Goal: Task Accomplishment & Management: Use online tool/utility

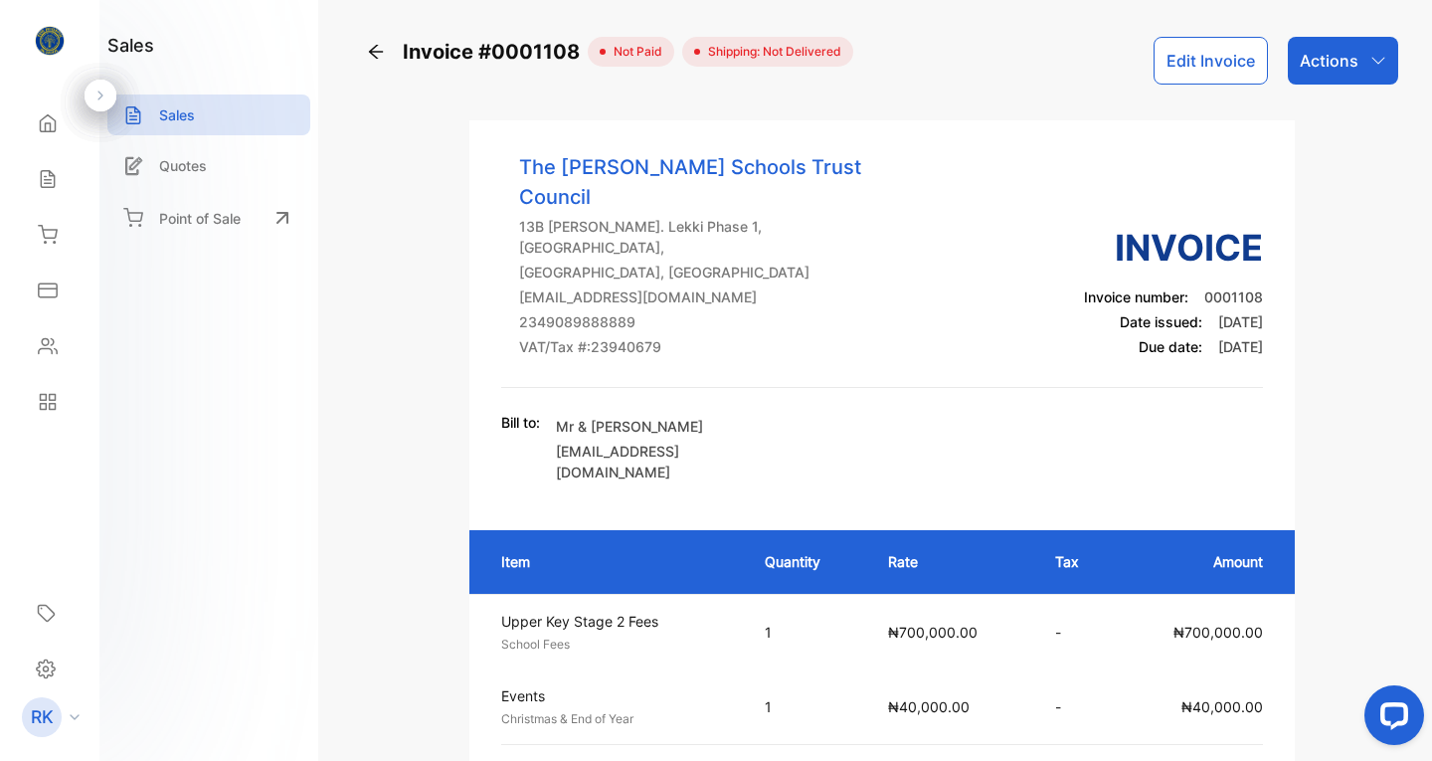
click at [370, 59] on icon at bounding box center [376, 52] width 20 height 20
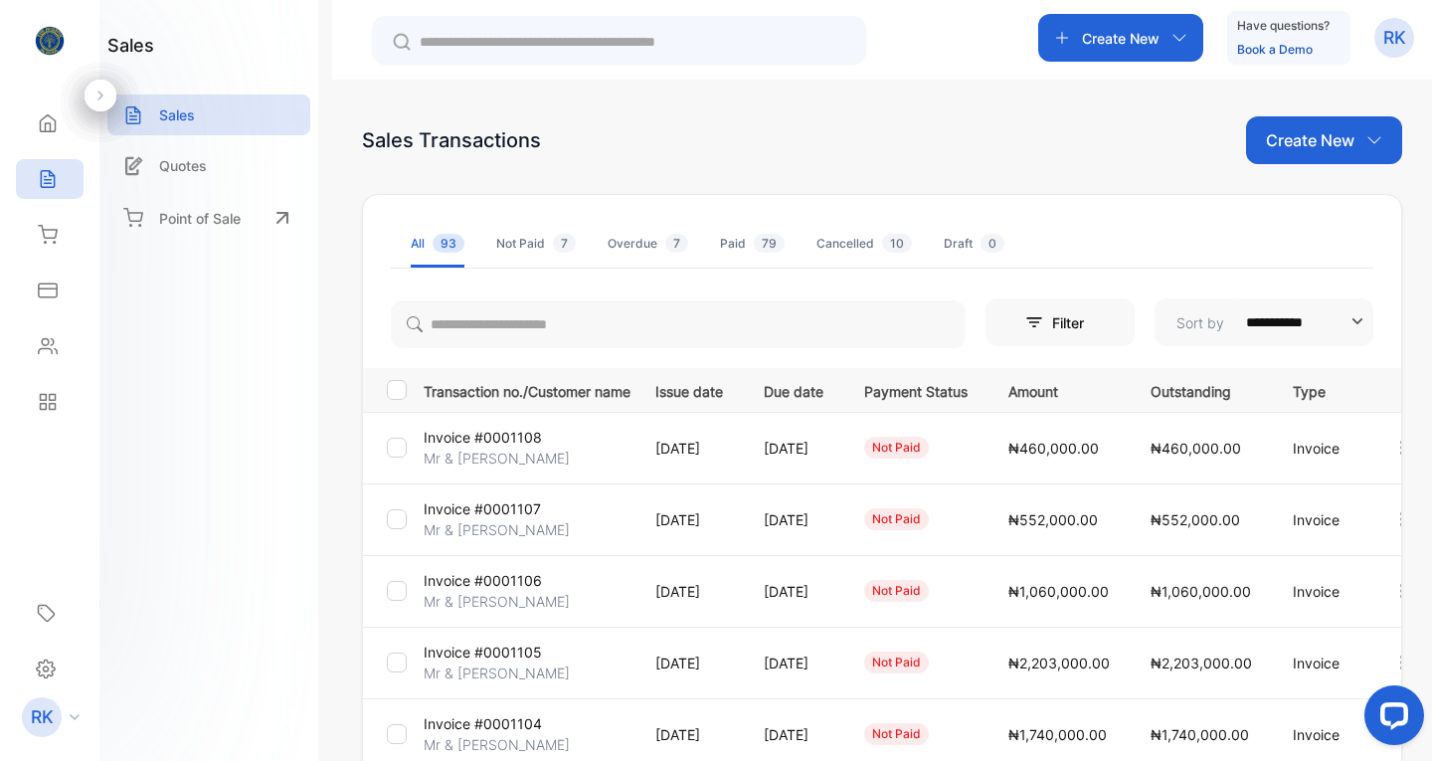
click at [1286, 143] on p "Create New" at bounding box center [1310, 140] width 88 height 24
click at [1317, 205] on span "Invoice" at bounding box center [1327, 206] width 47 height 21
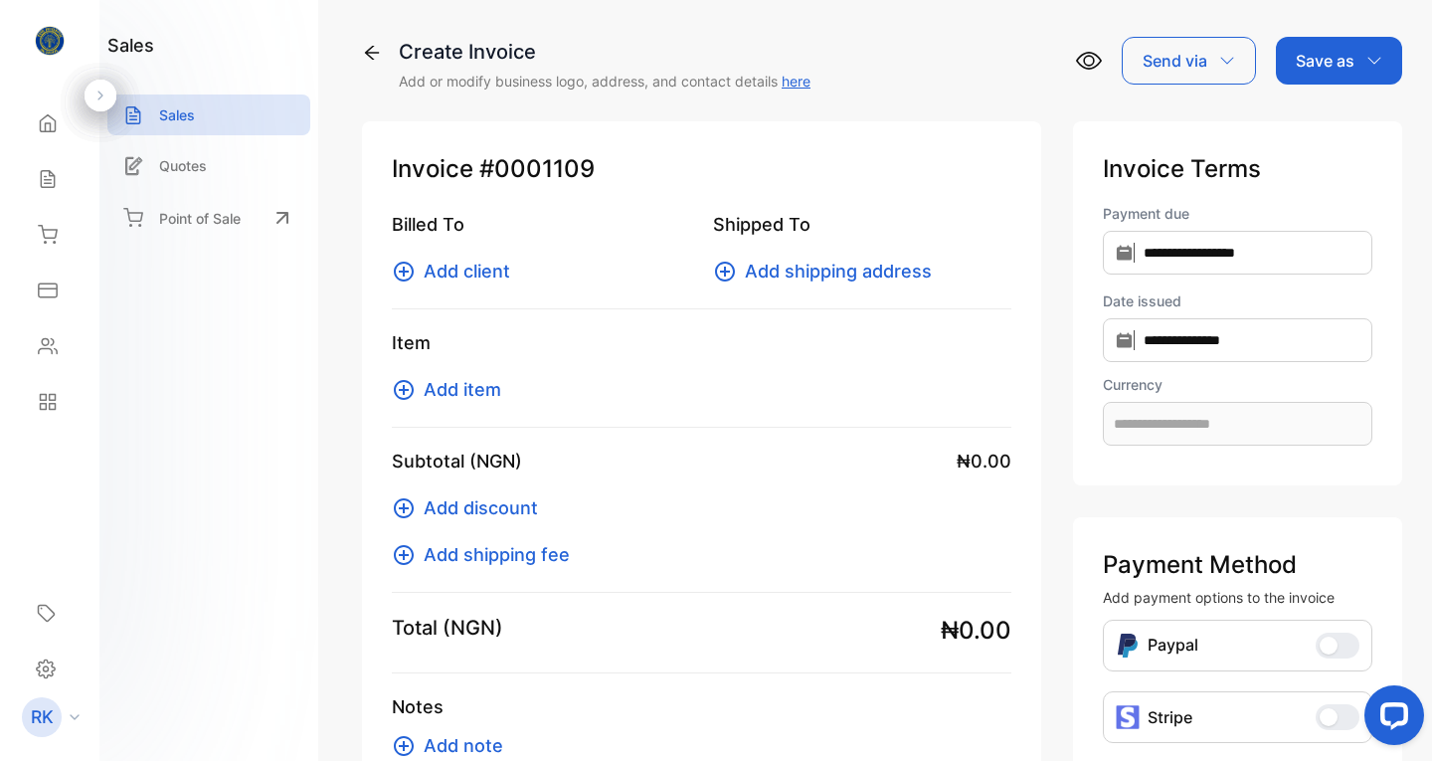
type input "**********"
click at [446, 268] on span "Add client" at bounding box center [467, 271] width 87 height 27
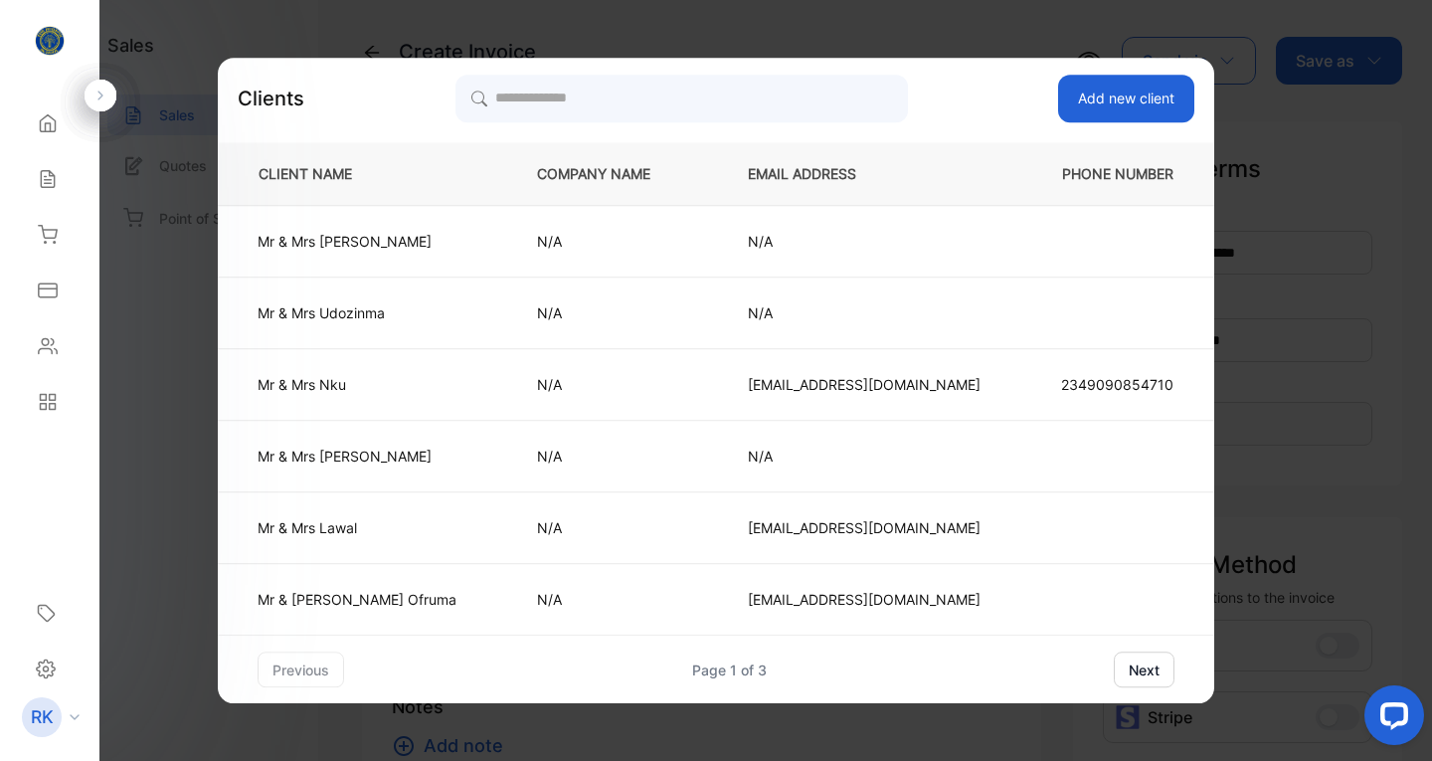
click at [431, 237] on p "Mr & [PERSON_NAME]" at bounding box center [357, 241] width 199 height 21
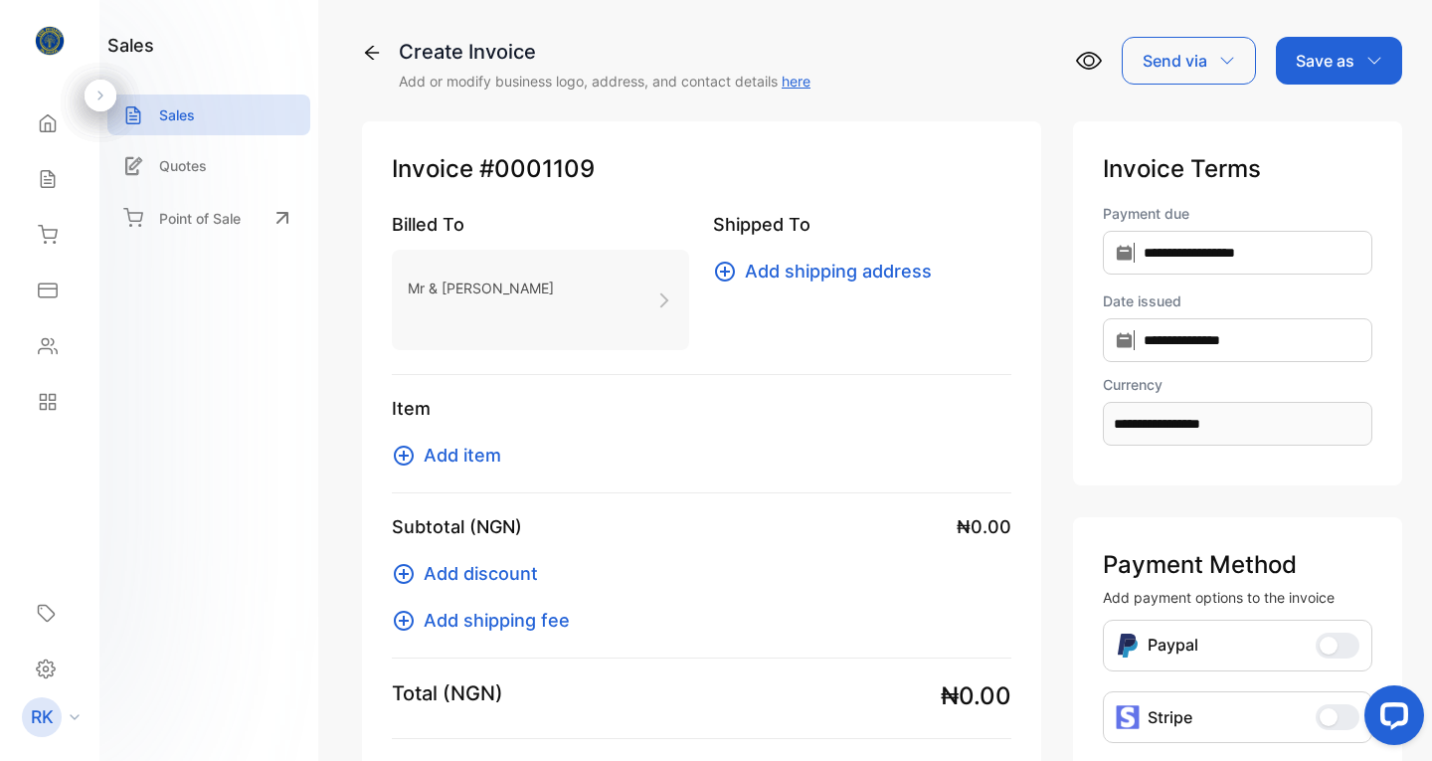
click at [463, 453] on span "Add item" at bounding box center [463, 455] width 78 height 27
click at [172, 111] on p "Sales" at bounding box center [177, 114] width 36 height 21
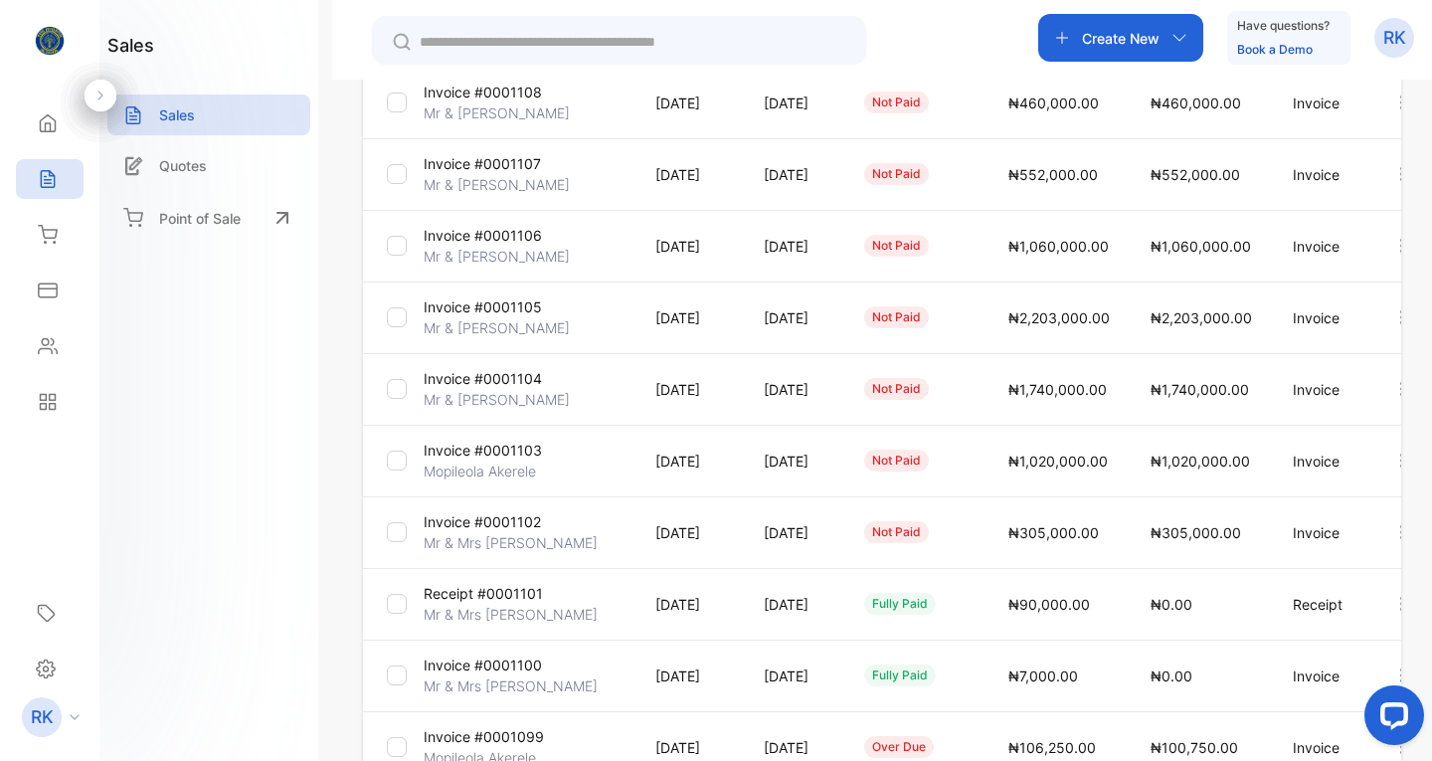
scroll to position [142, 0]
